Goal: Information Seeking & Learning: Learn about a topic

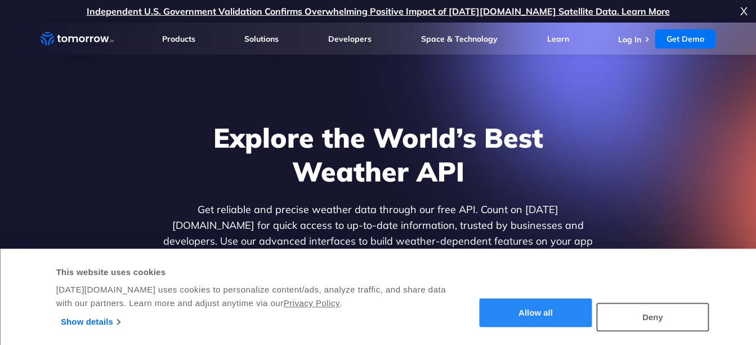
click at [507, 325] on button "Allow all" at bounding box center [536, 312] width 113 height 29
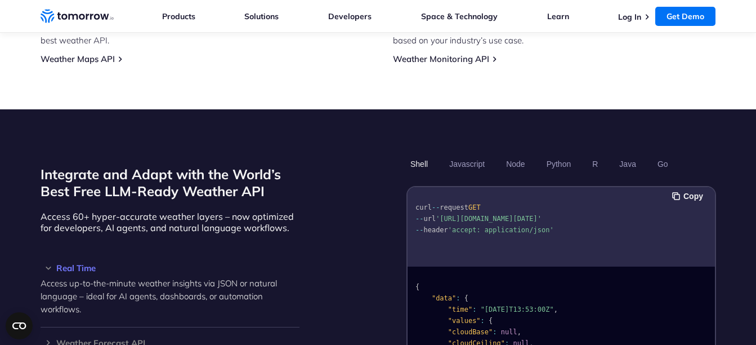
scroll to position [864, 0]
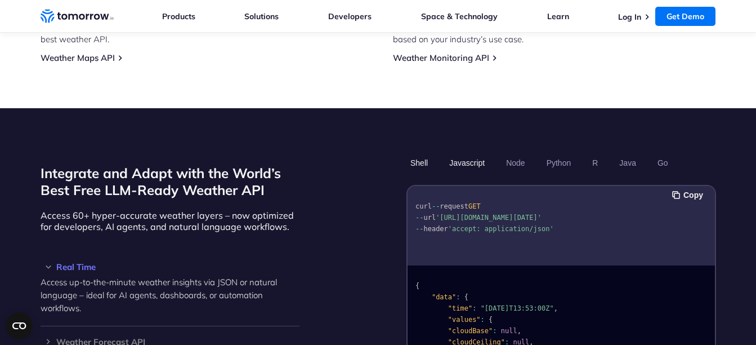
click at [455, 153] on button "Javascript" at bounding box center [466, 162] width 43 height 19
click at [519, 154] on button "Node" at bounding box center [515, 162] width 26 height 19
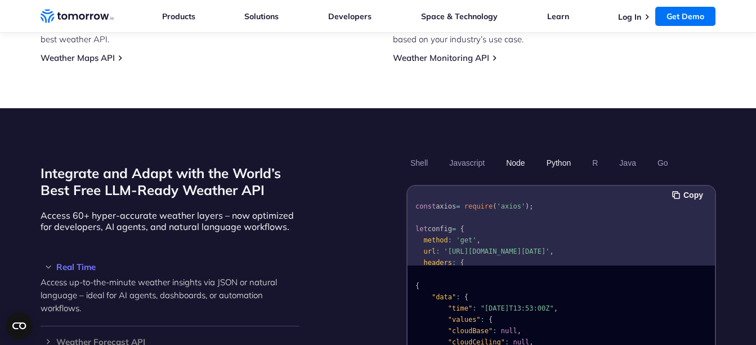
click at [559, 153] on button "Python" at bounding box center [558, 162] width 33 height 19
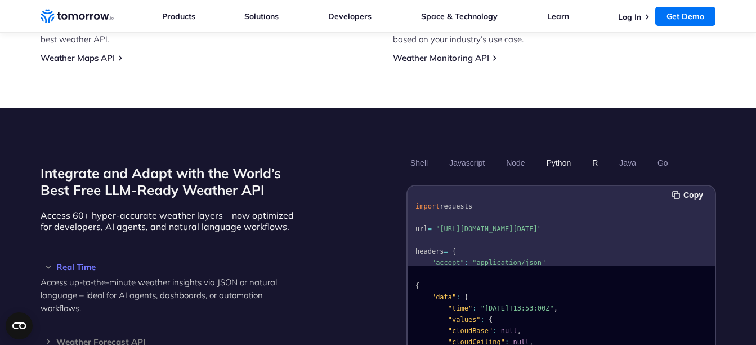
click at [595, 153] on button "R" at bounding box center [595, 162] width 14 height 19
click at [419, 153] on button "Shell" at bounding box center [419, 162] width 25 height 19
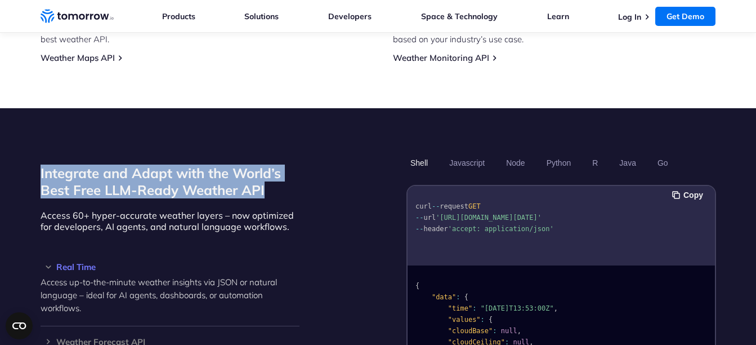
drag, startPoint x: 266, startPoint y: 177, endPoint x: 35, endPoint y: 159, distance: 231.0
click at [35, 159] on section "Integrate and Adapt with the World’s Best Free LLM-Ready Weather API Access 60+…" at bounding box center [378, 320] width 756 height 425
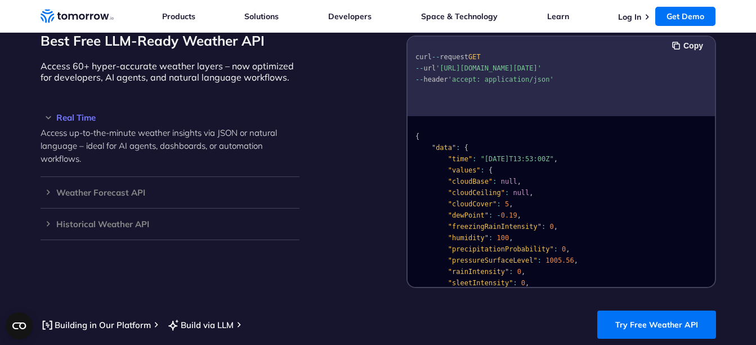
scroll to position [1014, 0]
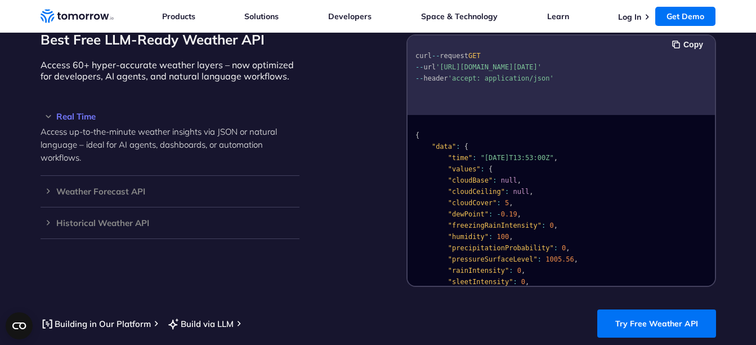
click at [84, 112] on h3 "Real Time" at bounding box center [170, 116] width 259 height 8
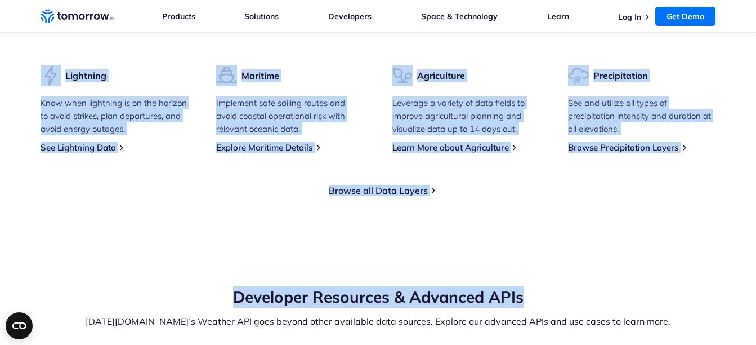
scroll to position [1802, 0]
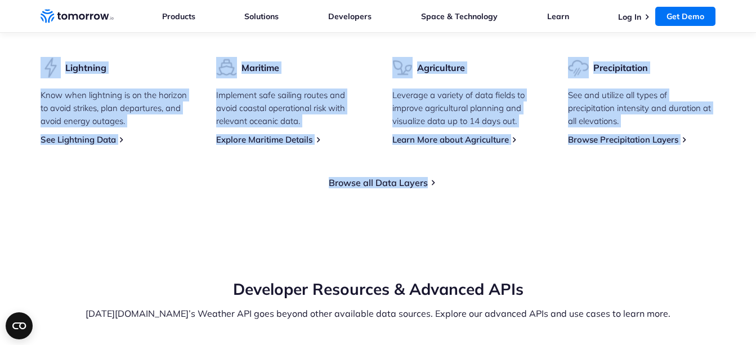
drag, startPoint x: 280, startPoint y: 91, endPoint x: 439, endPoint y: 169, distance: 176.5
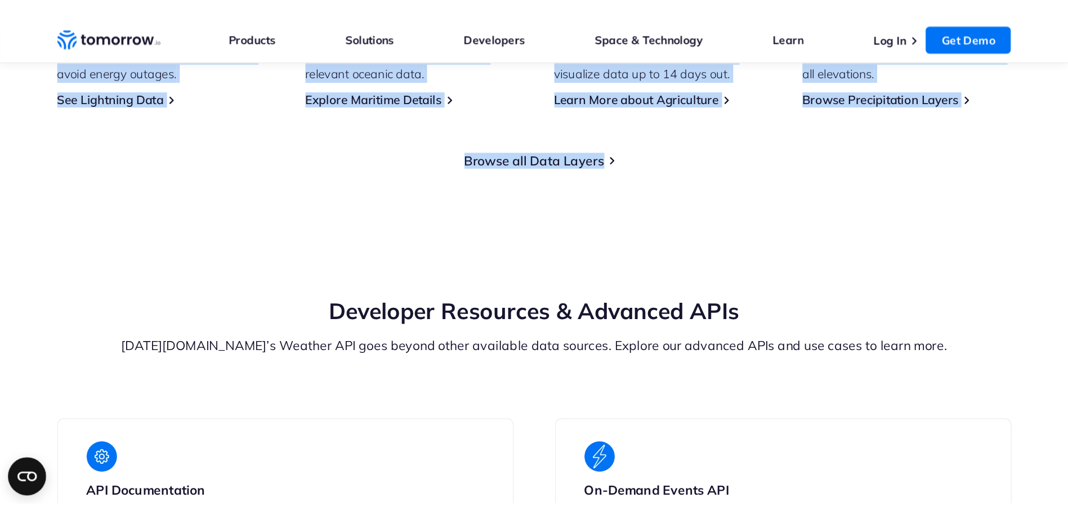
scroll to position [1915, 0]
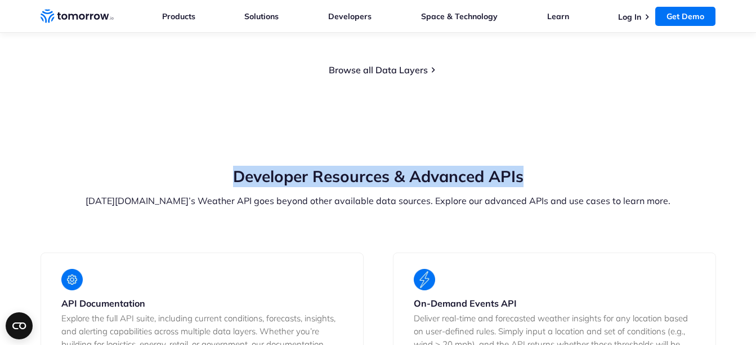
drag, startPoint x: 238, startPoint y: 167, endPoint x: 690, endPoint y: 173, distance: 452.2
click at [690, 173] on h2 "Developer Resources & Advanced APIs" at bounding box center [379, 176] width 676 height 21
